Goal: Task Accomplishment & Management: Use online tool/utility

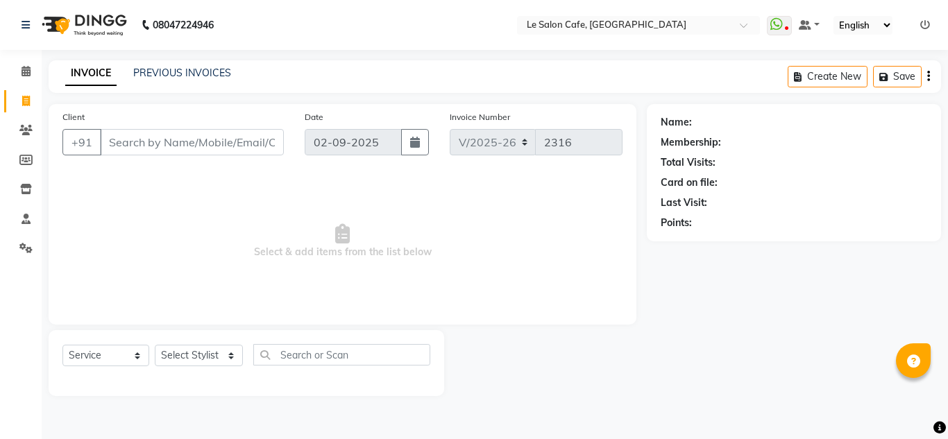
select select "594"
select select "service"
click at [196, 358] on select "Select Stylist [PERSON_NAME] [PERSON_NAME] Kadam [PERSON_NAME] Front Desk [PERS…" at bounding box center [199, 356] width 88 height 22
select select "87105"
click at [155, 345] on select "Select Stylist [PERSON_NAME] [PERSON_NAME] Kadam [PERSON_NAME] Front Desk [PERS…" at bounding box center [199, 356] width 88 height 22
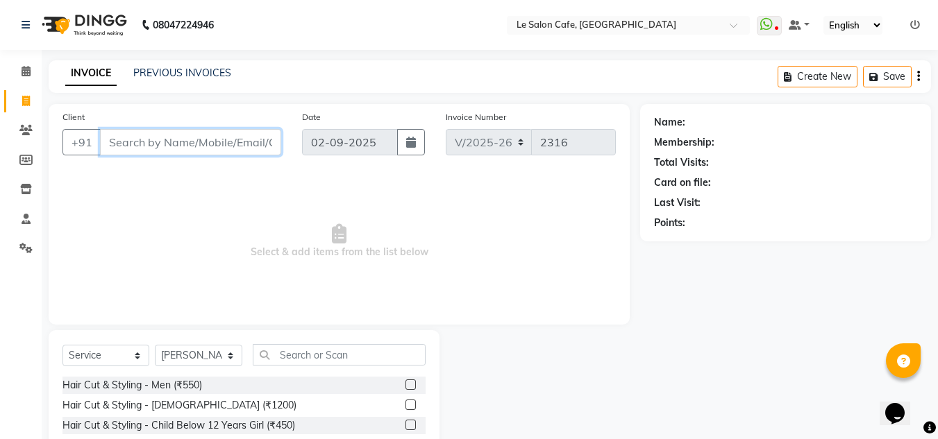
click at [199, 146] on input "Client" at bounding box center [190, 142] width 181 height 26
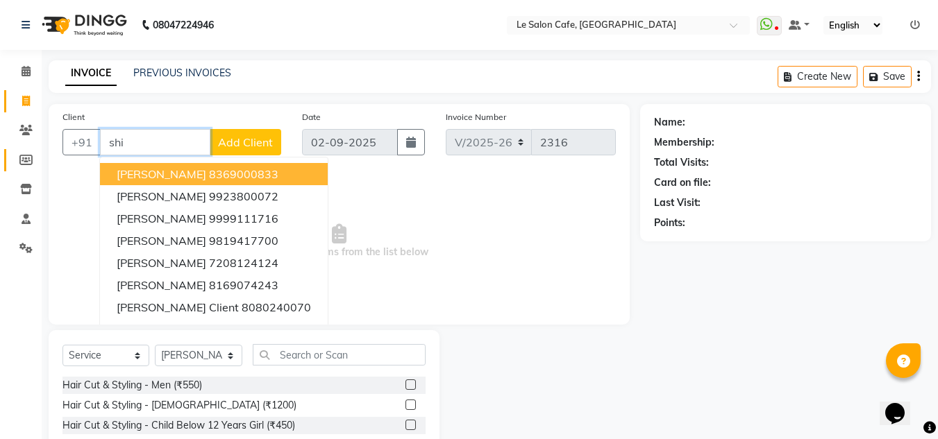
drag, startPoint x: 150, startPoint y: 141, endPoint x: 31, endPoint y: 156, distance: 120.4
click at [31, 156] on app-home "08047224946 Select Location × Le Salon Cafe, Chembur WhatsApp Status ✕ Status: …" at bounding box center [469, 278] width 938 height 556
paste input "[PERSON_NAME]"
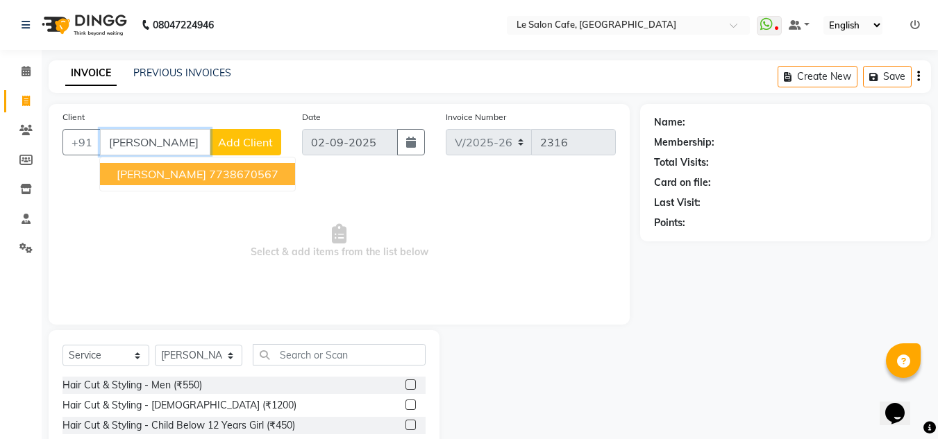
click at [115, 180] on button "[PERSON_NAME] 7738670567" at bounding box center [197, 174] width 195 height 22
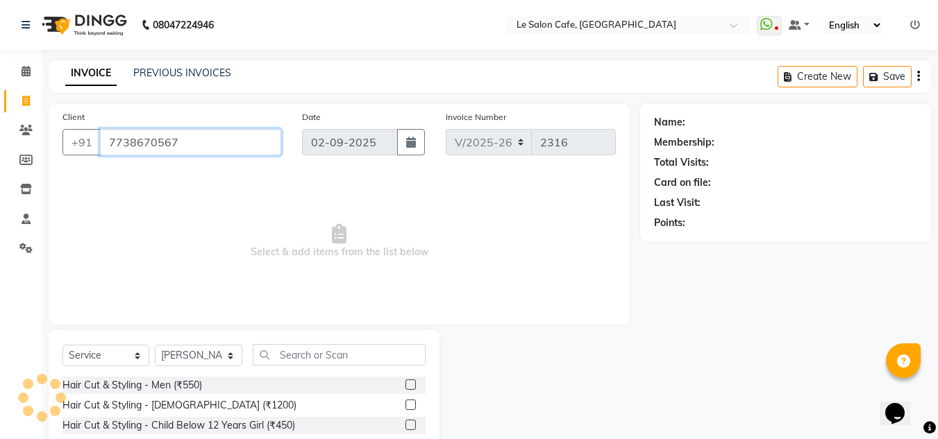
type input "7738670567"
select select "1: Object"
